Goal: Information Seeking & Learning: Learn about a topic

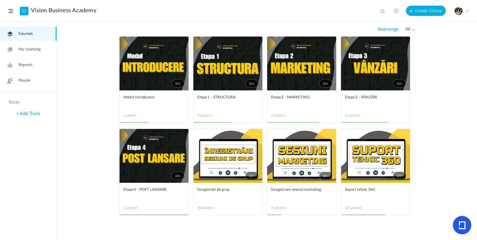
click at [393, 57] on link "0m" at bounding box center [375, 64] width 69 height 54
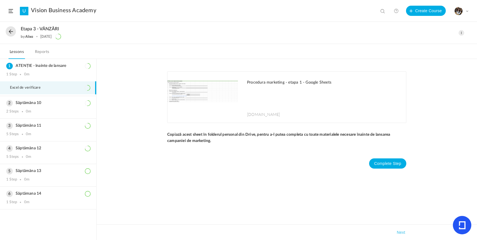
click at [11, 34] on button at bounding box center [11, 31] width 10 height 10
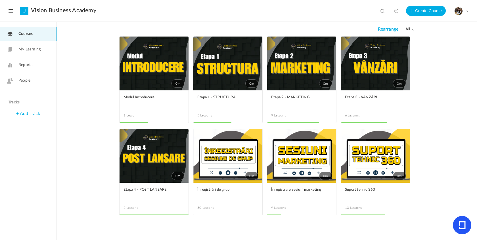
click at [140, 170] on link "0m" at bounding box center [153, 156] width 69 height 54
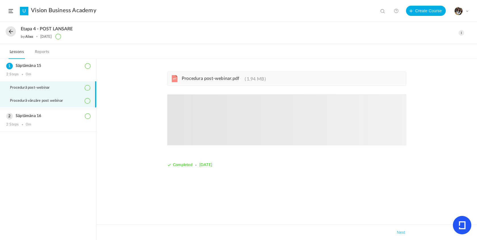
click at [58, 102] on span "Procedură vânzăre post webinar" at bounding box center [40, 101] width 60 height 5
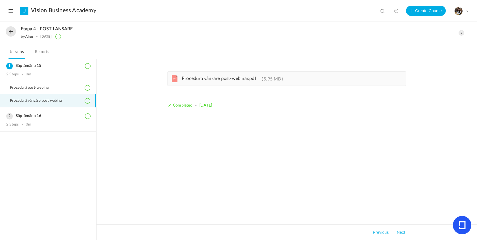
click at [230, 77] on span "Procedura vânzare post-webinar.pdf" at bounding box center [219, 78] width 75 height 5
click at [11, 33] on button at bounding box center [11, 31] width 10 height 10
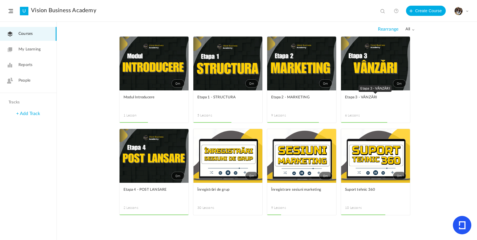
click at [368, 104] on link "Etapa 3 - VÂNZĂRI" at bounding box center [375, 101] width 61 height 13
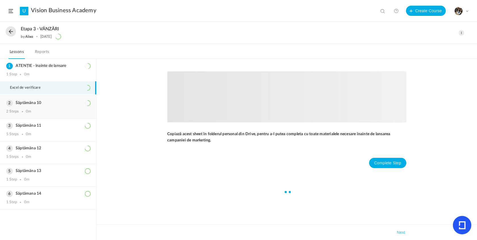
click at [50, 111] on div "2 Steps 0m" at bounding box center [48, 112] width 84 height 5
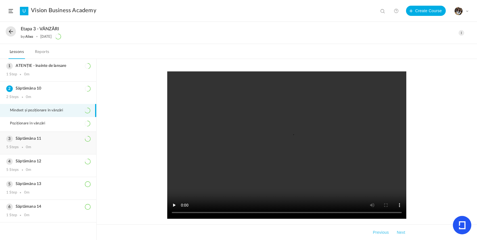
click at [31, 141] on h3 "Săptămâna 11" at bounding box center [48, 139] width 84 height 5
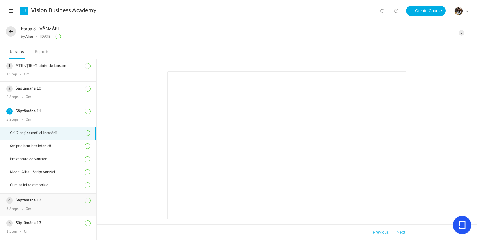
scroll to position [11, 0]
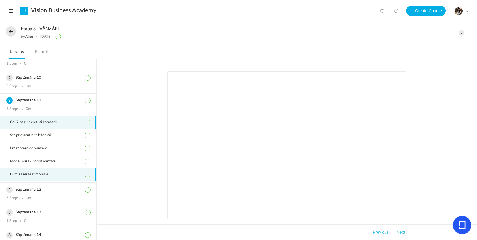
click at [43, 171] on li "Cum să iei testimoniale" at bounding box center [48, 174] width 96 height 13
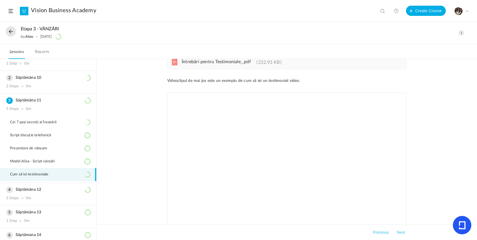
scroll to position [4, 0]
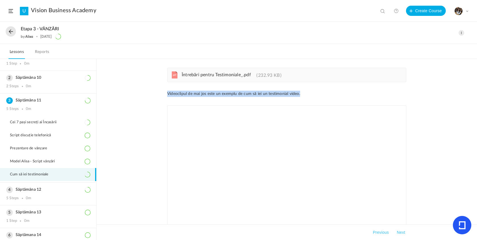
drag, startPoint x: 305, startPoint y: 94, endPoint x: 155, endPoint y: 82, distance: 149.8
click at [155, 83] on div "pdf Întrebări pentru Testimoniale_.pdf 232.93 KB Videoclipul de [PERSON_NAME] e…" at bounding box center [287, 149] width 380 height 181
copy p "Videoclipul de mai jos este un exemplu de cum să iei un testimonial video."
click at [233, 70] on div "pdf Întrebări pentru Testimoniale_.pdf 232.93 KB" at bounding box center [286, 75] width 239 height 14
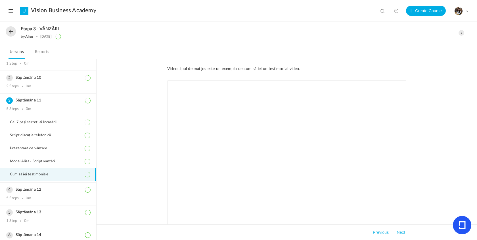
scroll to position [51, 0]
